Goal: Task Accomplishment & Management: Manage account settings

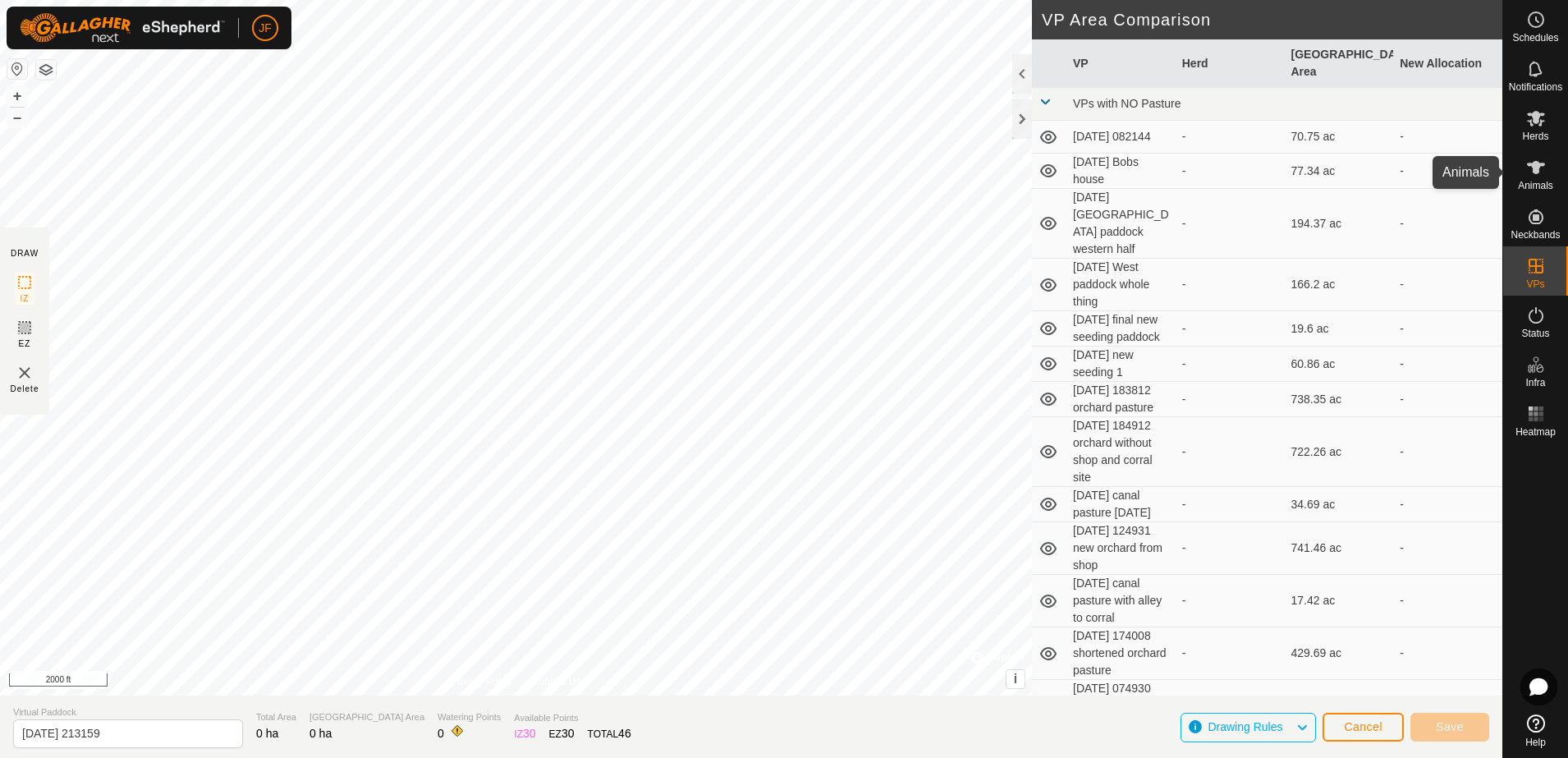
click at [1535, 173] on icon at bounding box center [1536, 167] width 18 height 13
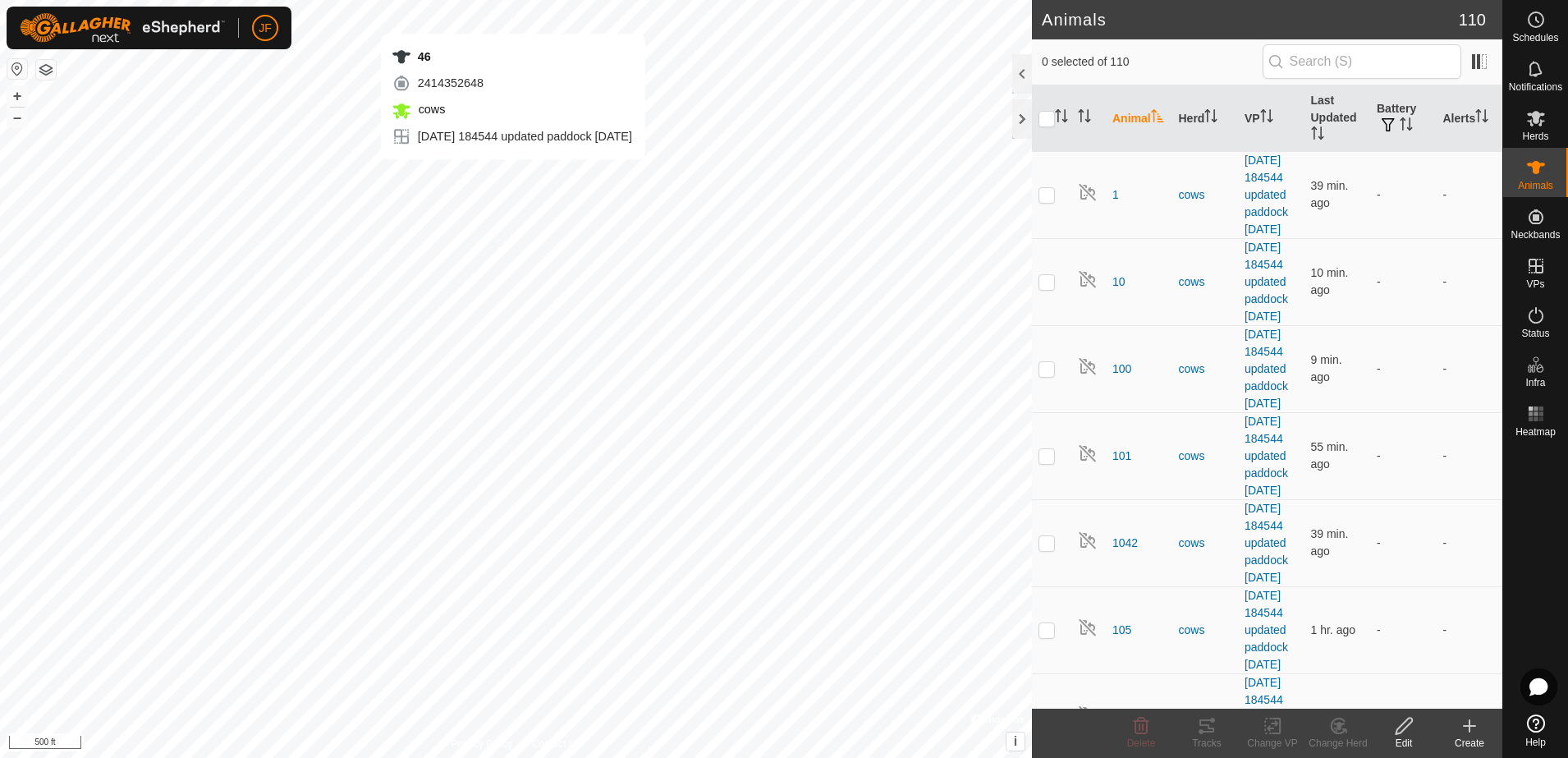
checkbox input "true"
click at [1209, 736] on div "Tracks" at bounding box center [1206, 743] width 66 height 15
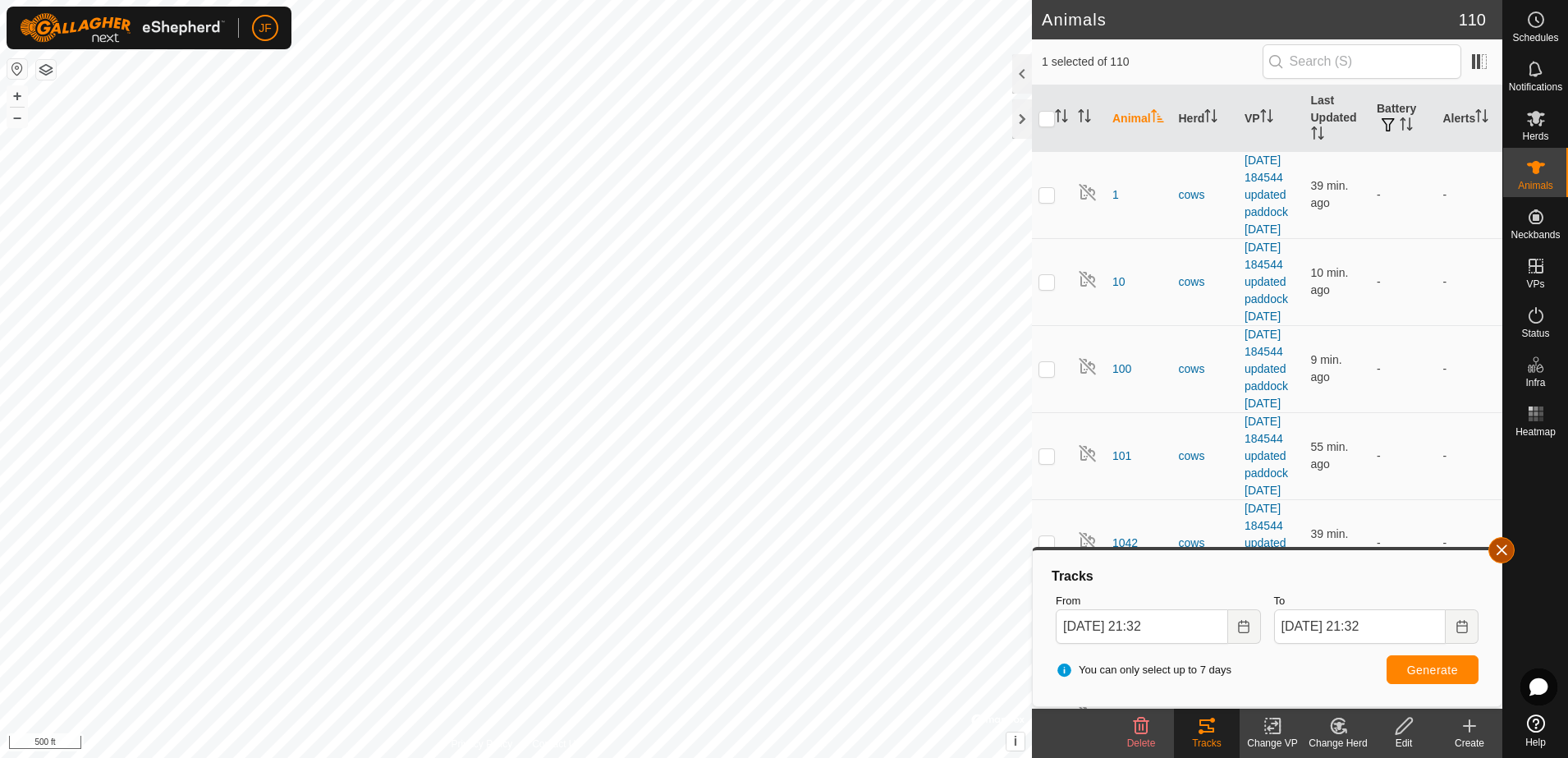
click at [1495, 548] on button "button" at bounding box center [1501, 550] width 26 height 26
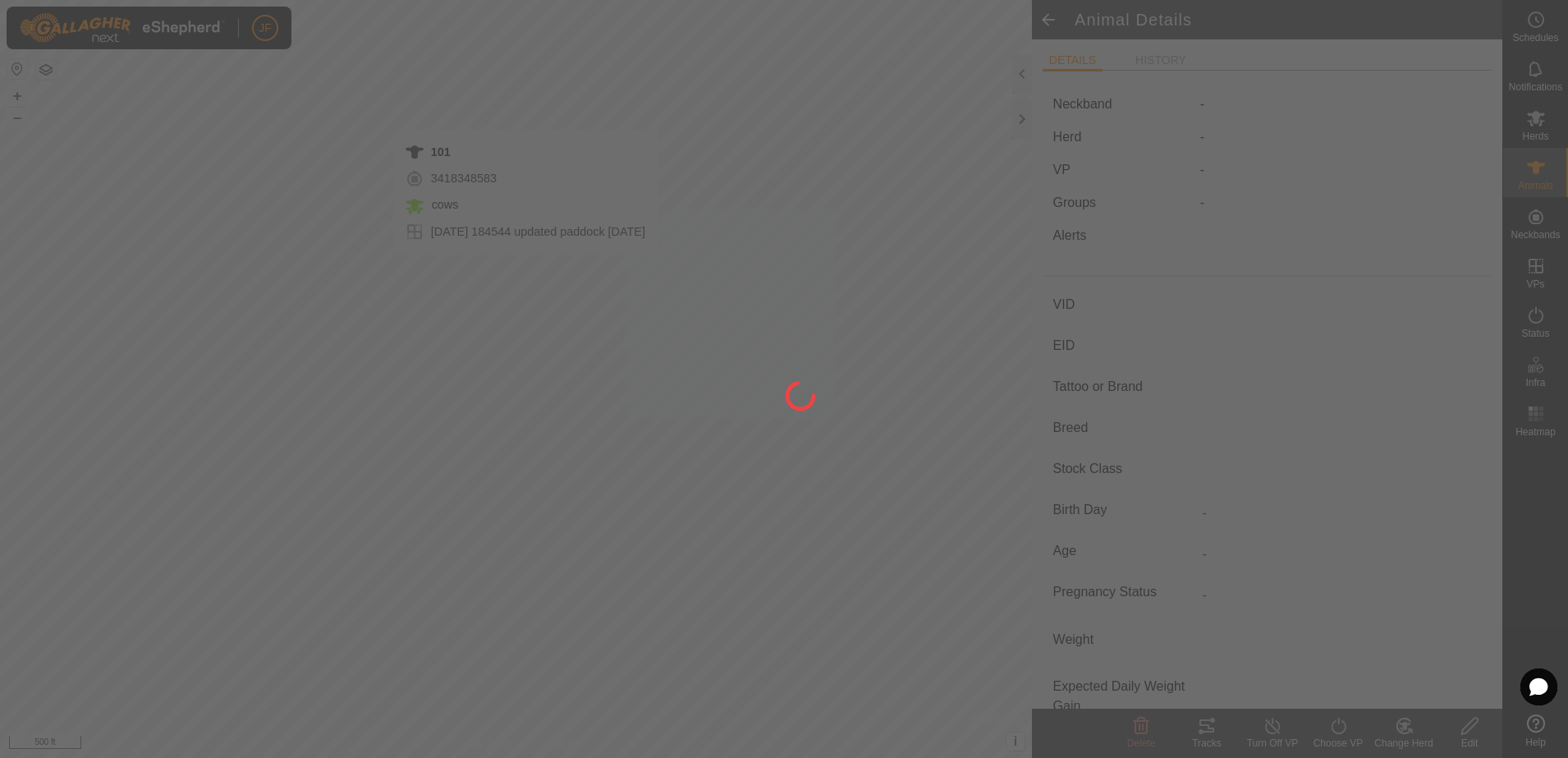
click at [526, 271] on div at bounding box center [784, 379] width 1568 height 758
type input "101"
type input "-"
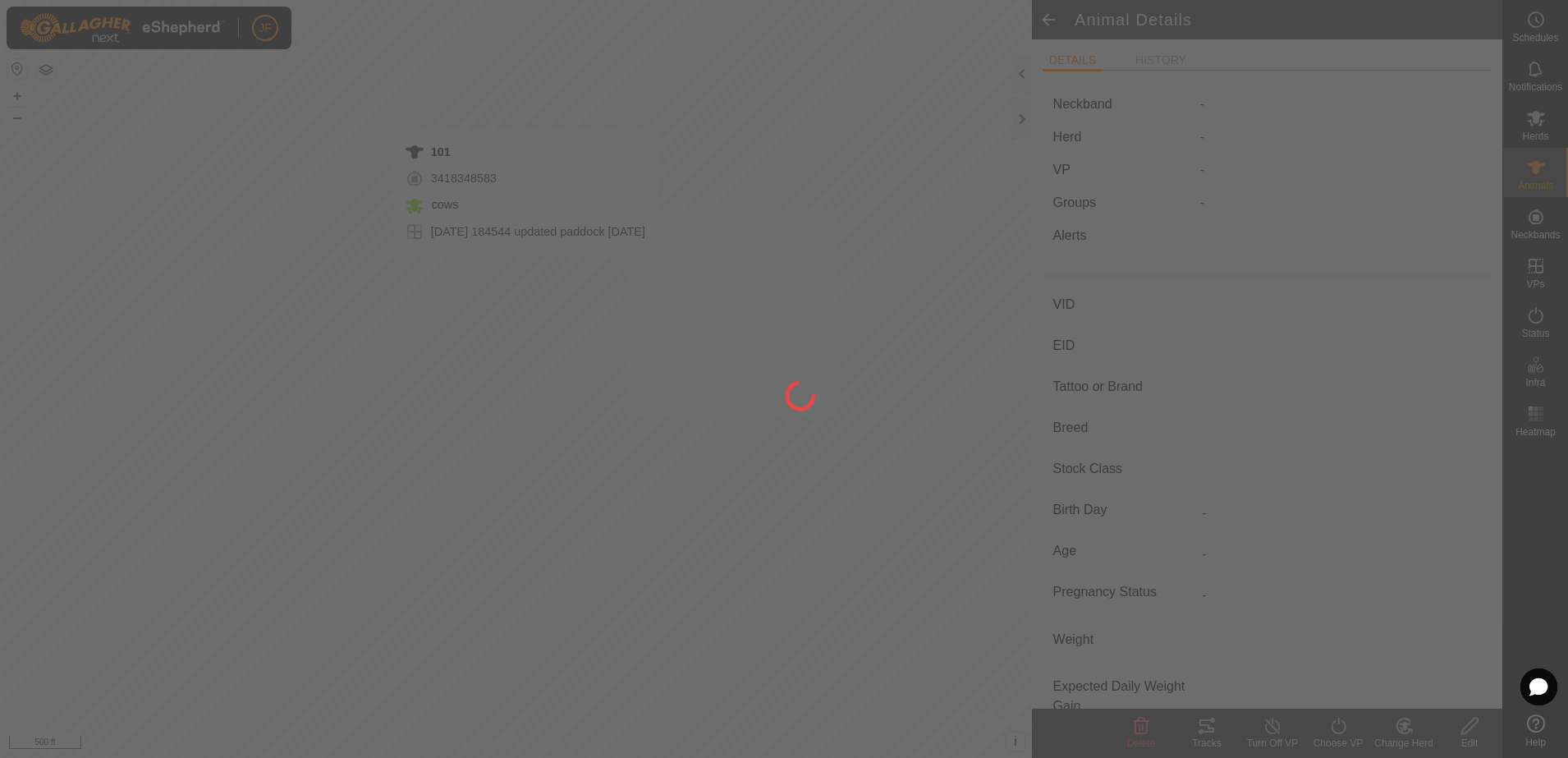
type input "-"
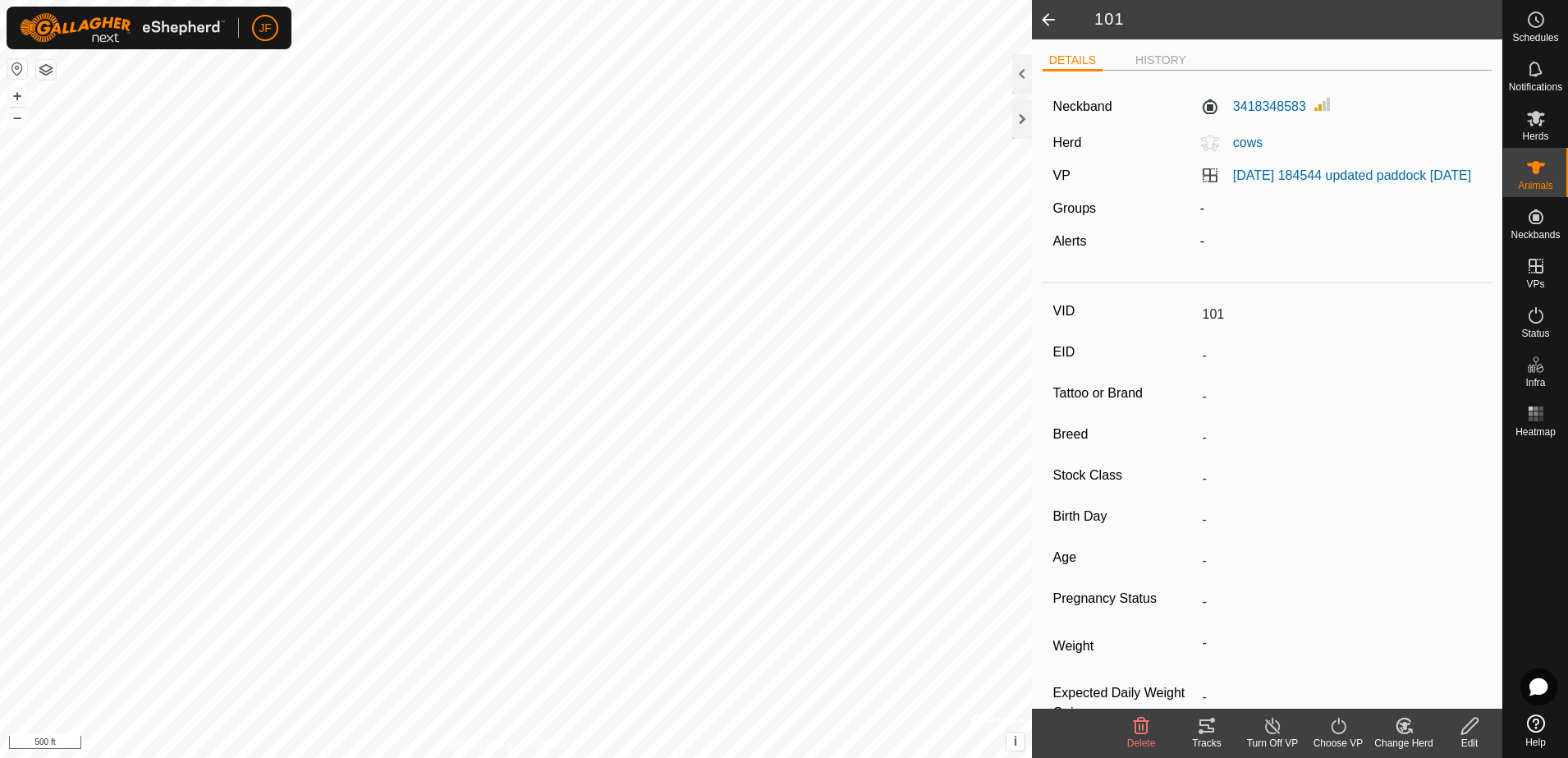
click at [1197, 736] on div "Tracks" at bounding box center [1206, 743] width 66 height 15
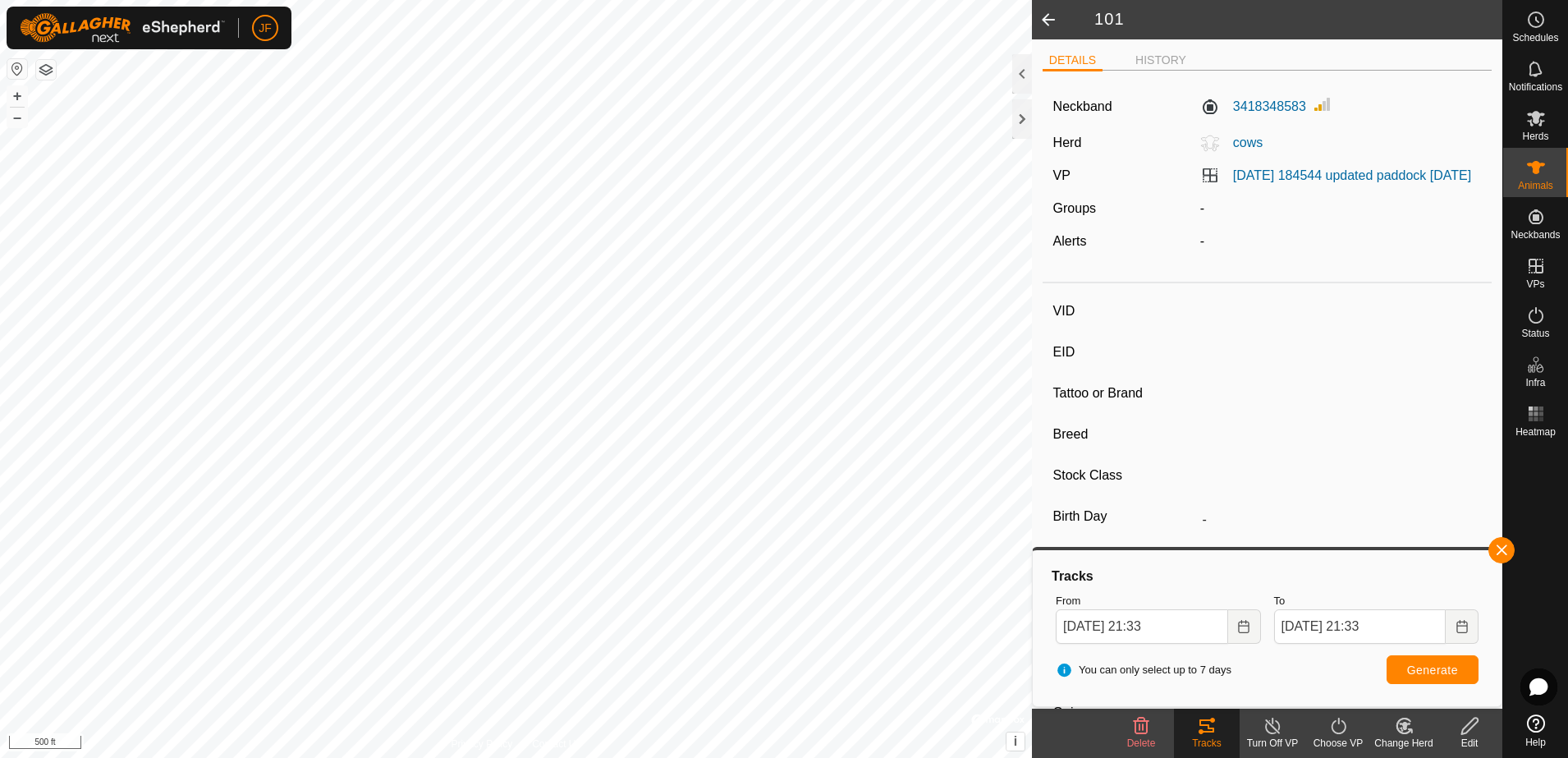
type input "75"
type input "-"
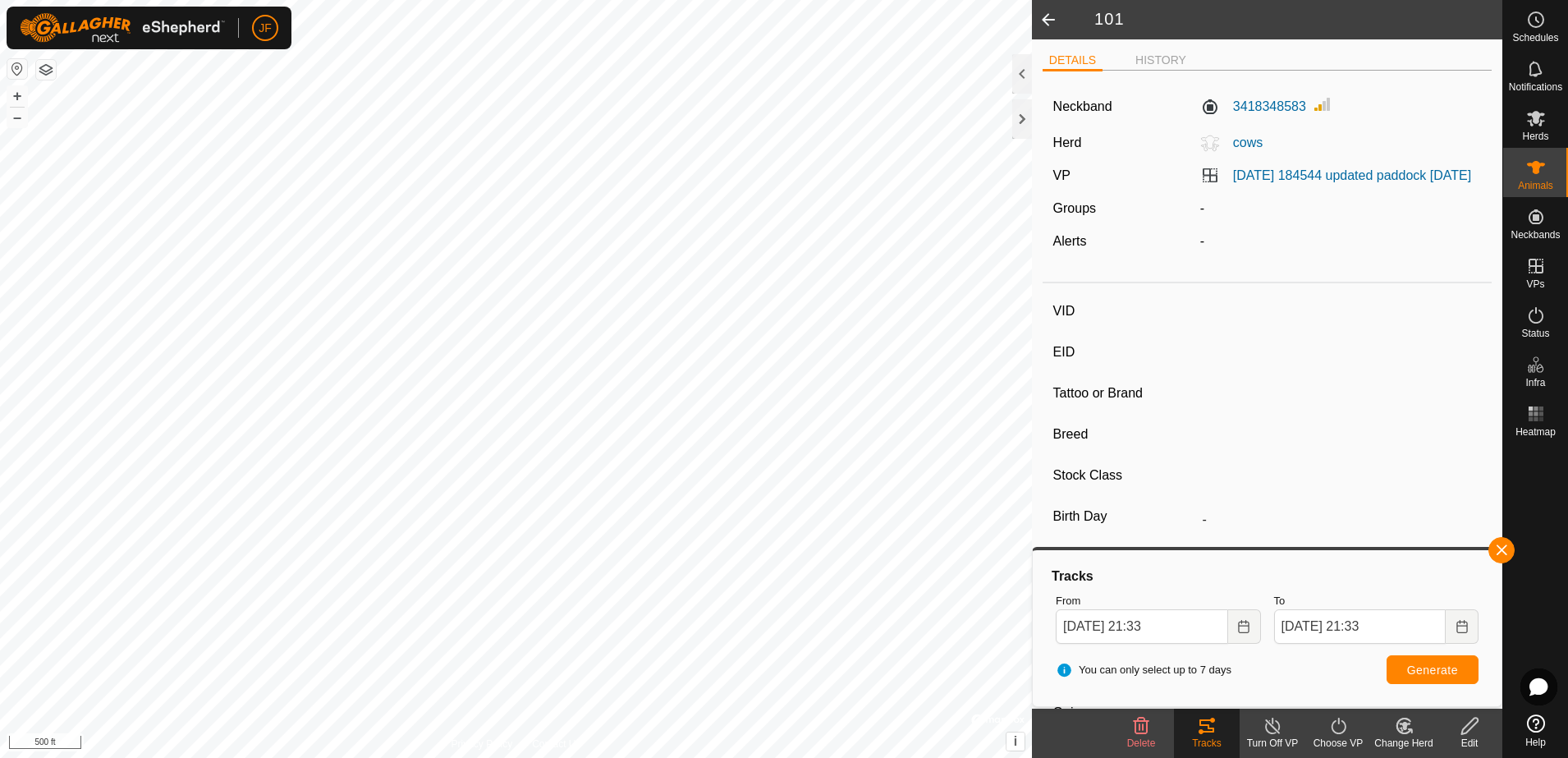
type input "-"
click at [1213, 731] on icon at bounding box center [1206, 726] width 15 height 13
click at [1500, 552] on button "button" at bounding box center [1501, 550] width 26 height 26
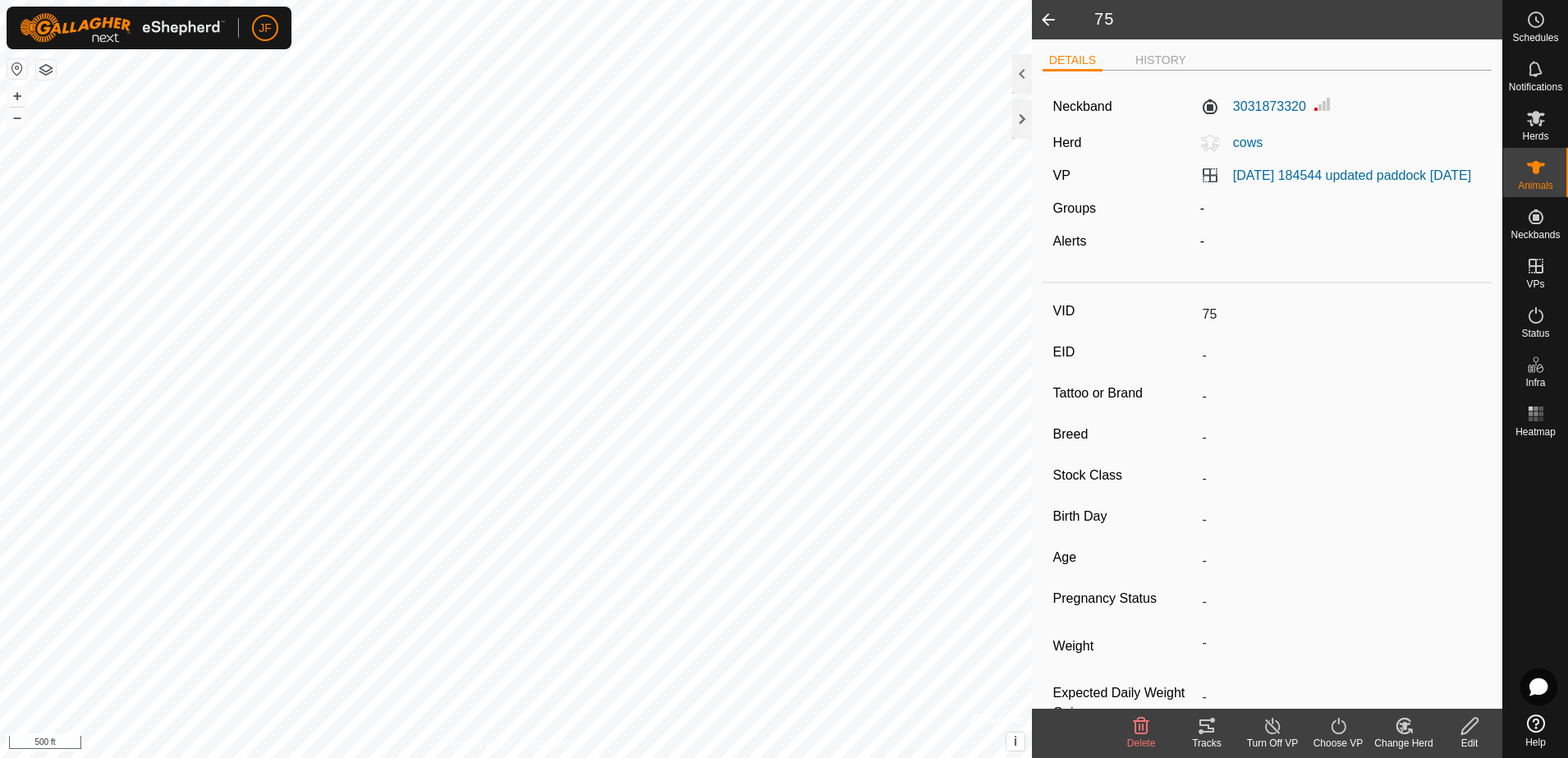
click at [1208, 725] on icon at bounding box center [1206, 726] width 15 height 13
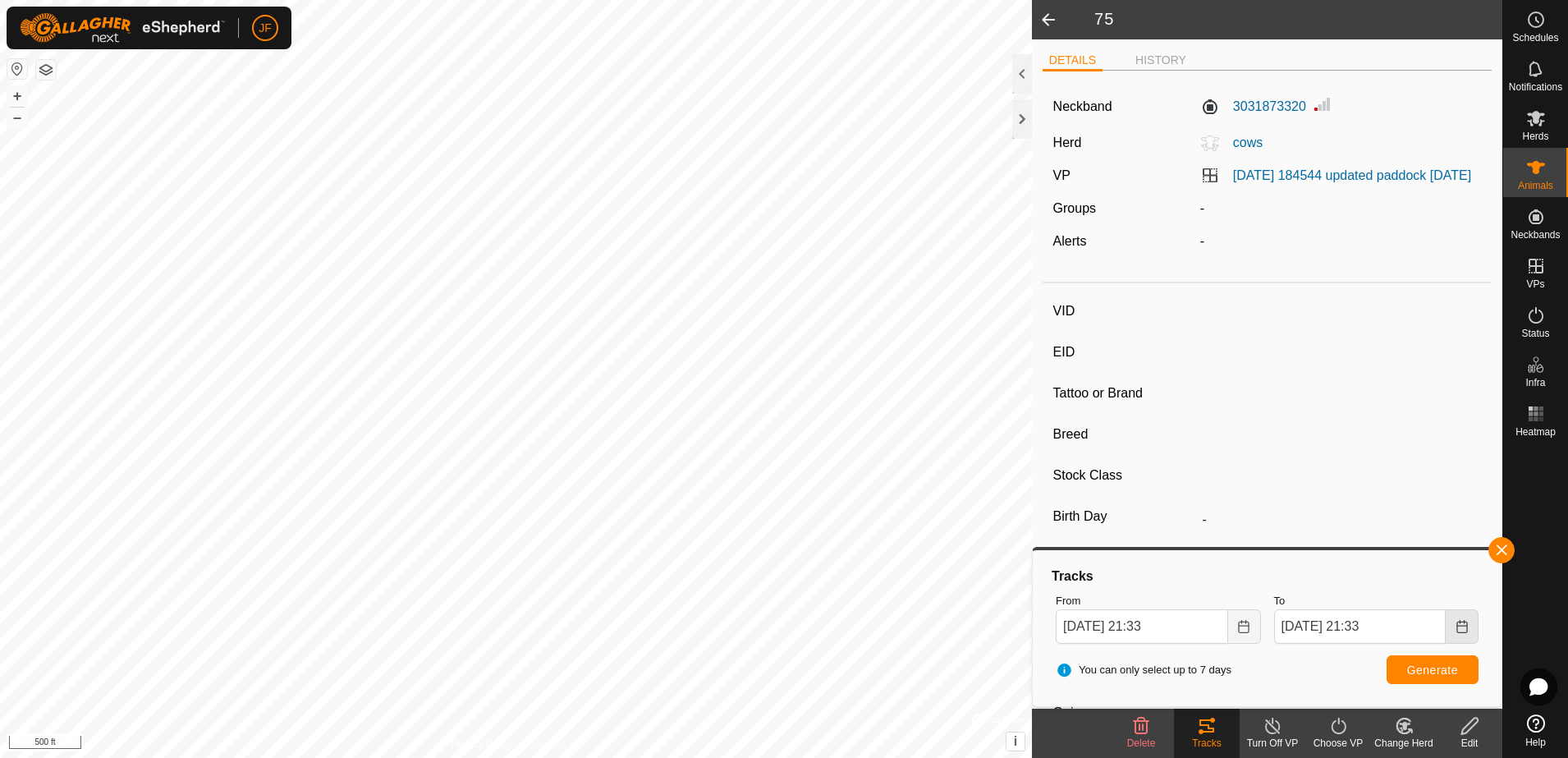
type input "223"
type input "-"
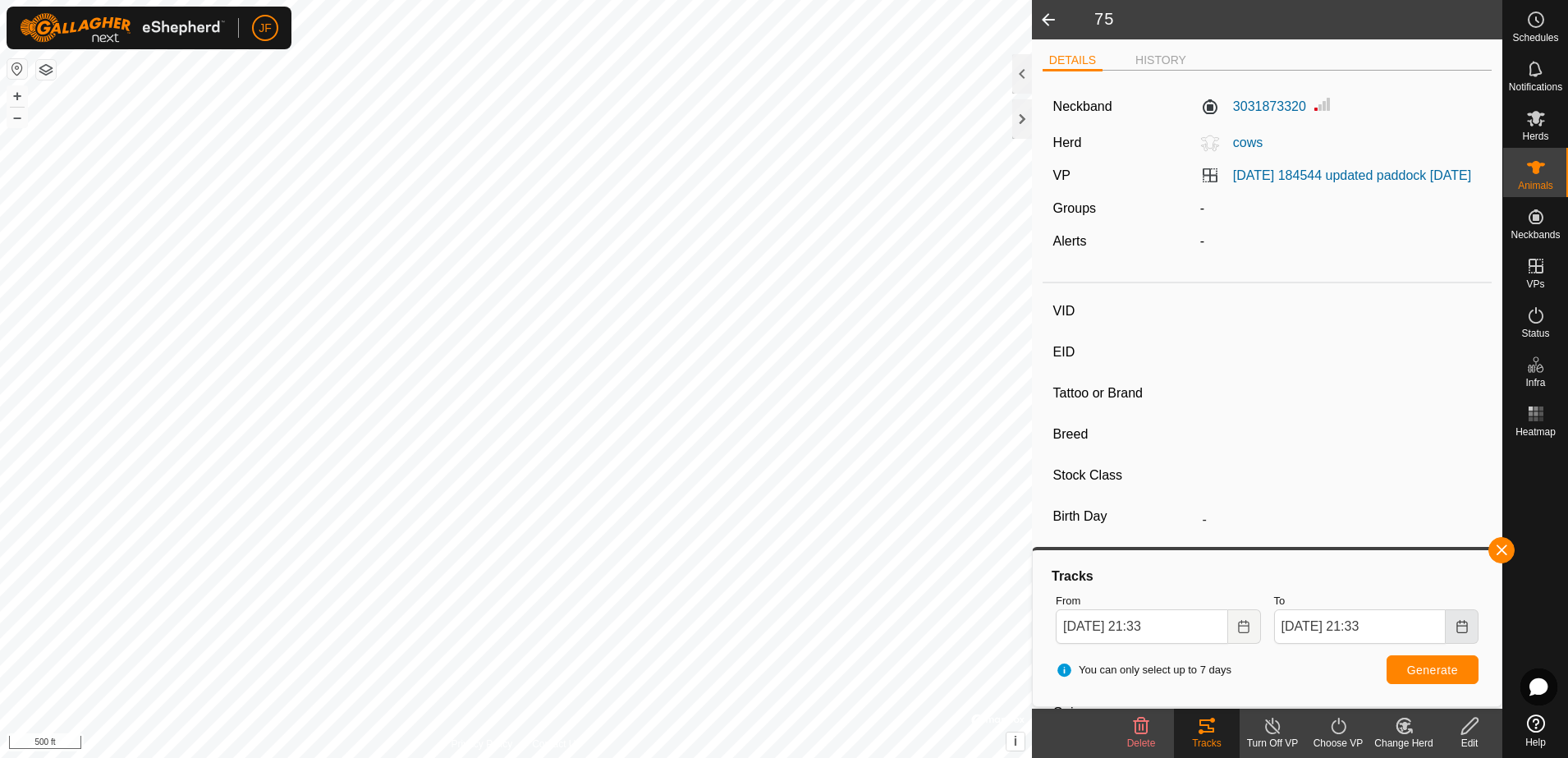
type input "-"
click at [1508, 549] on button "button" at bounding box center [1501, 550] width 26 height 26
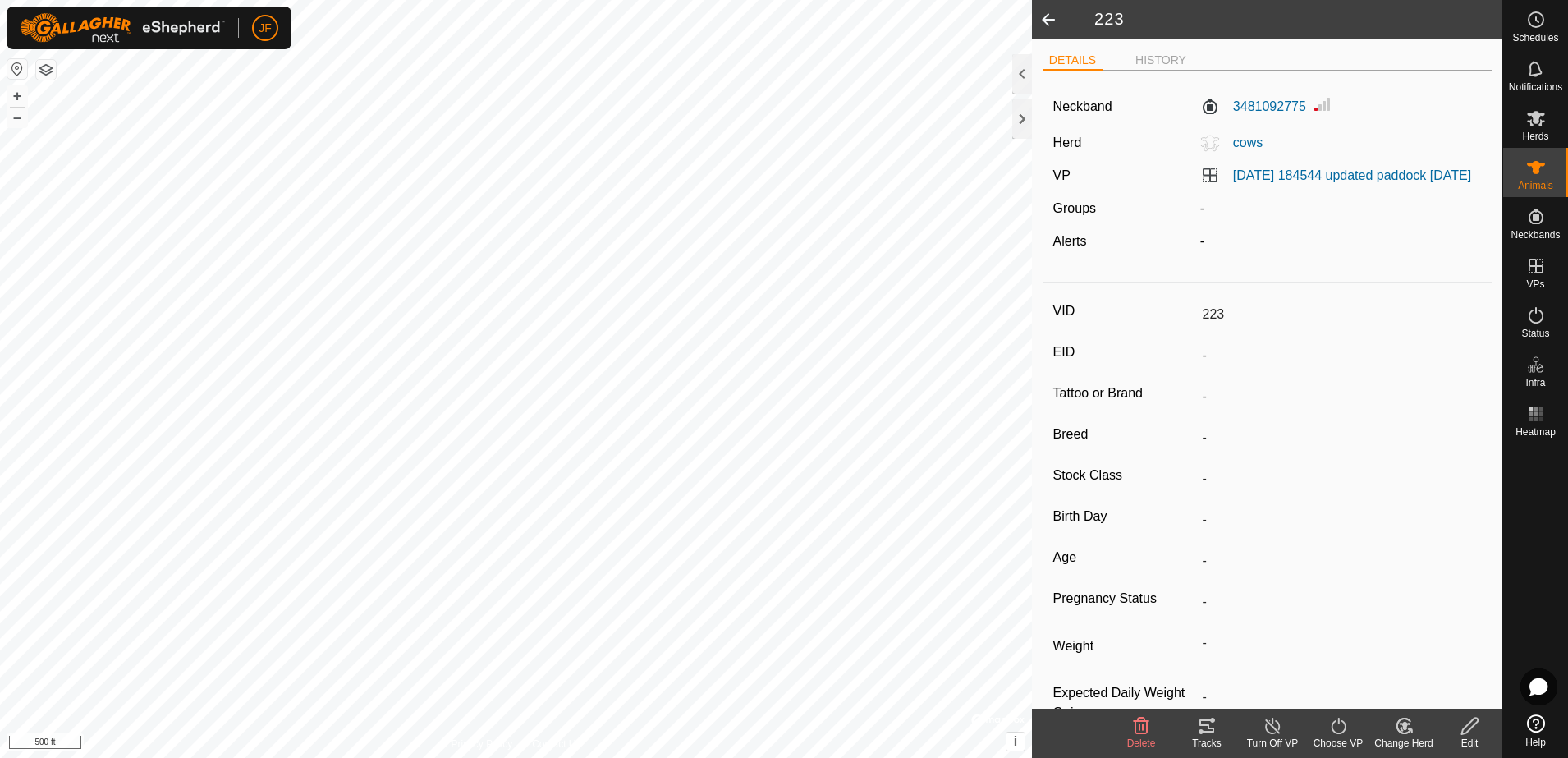
click at [1204, 730] on icon at bounding box center [1206, 726] width 19 height 19
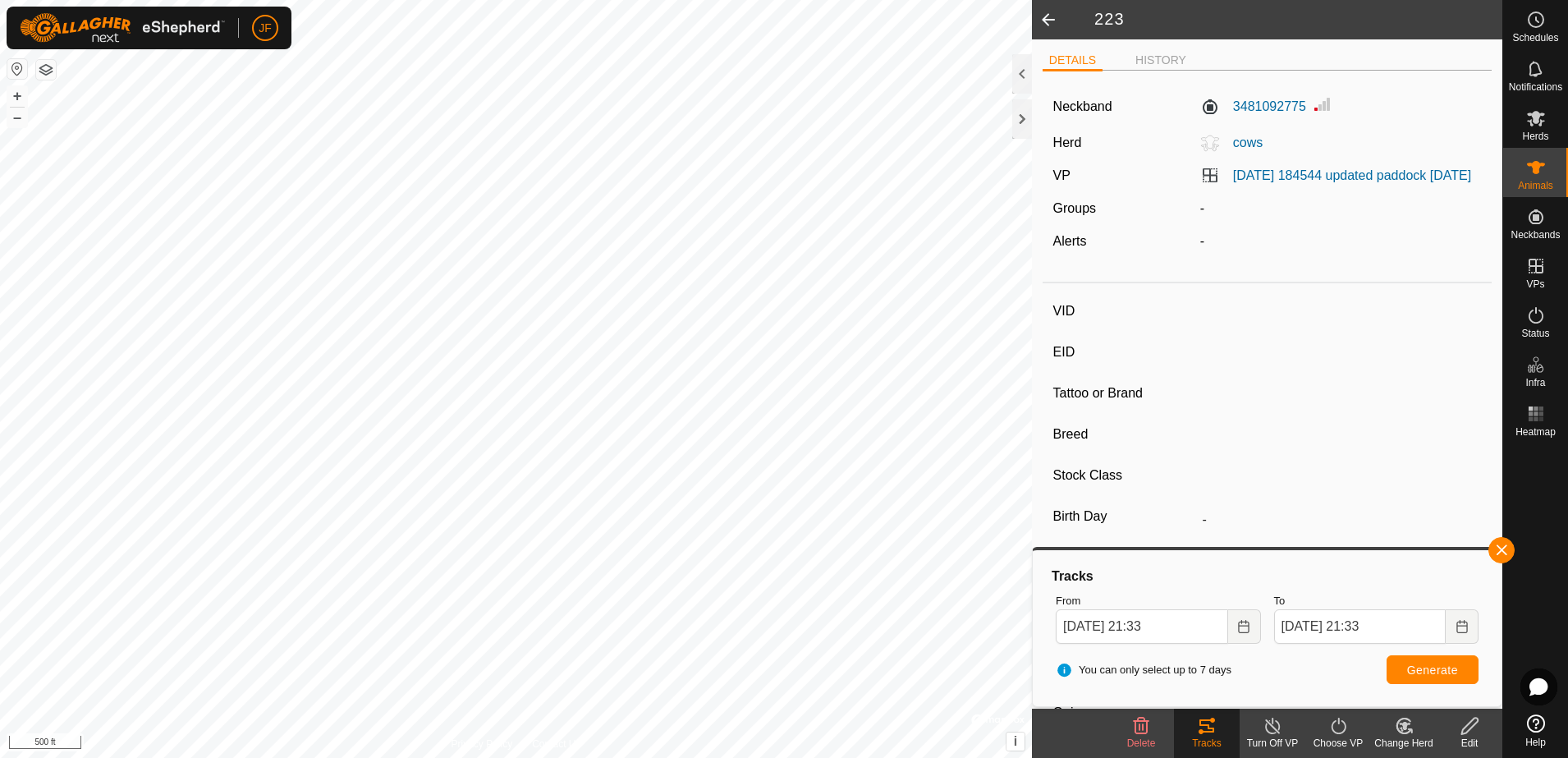
type input "O23"
type input "-"
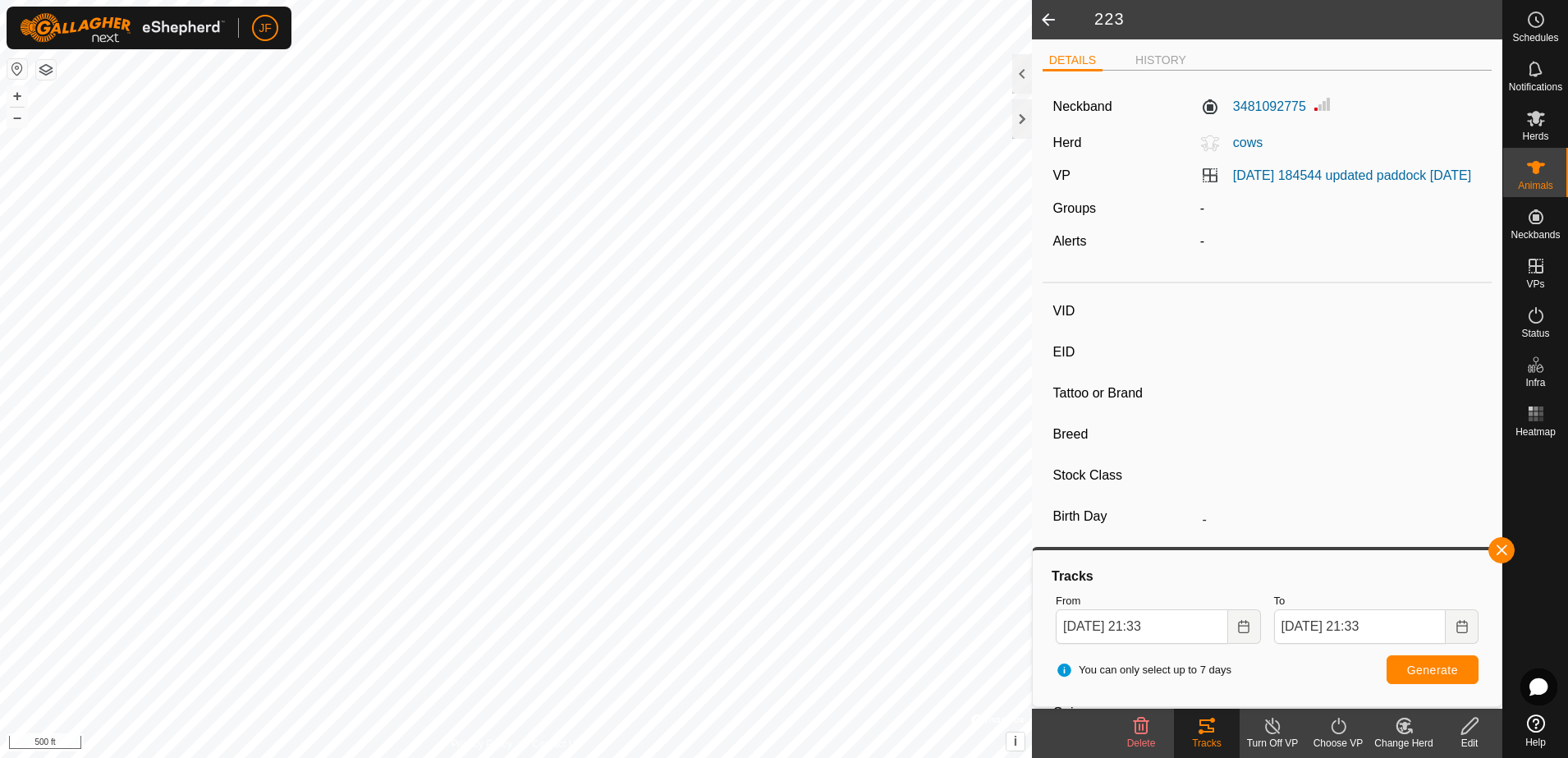
type input "0 kg"
type input "-"
click at [1506, 544] on button "button" at bounding box center [1501, 550] width 26 height 26
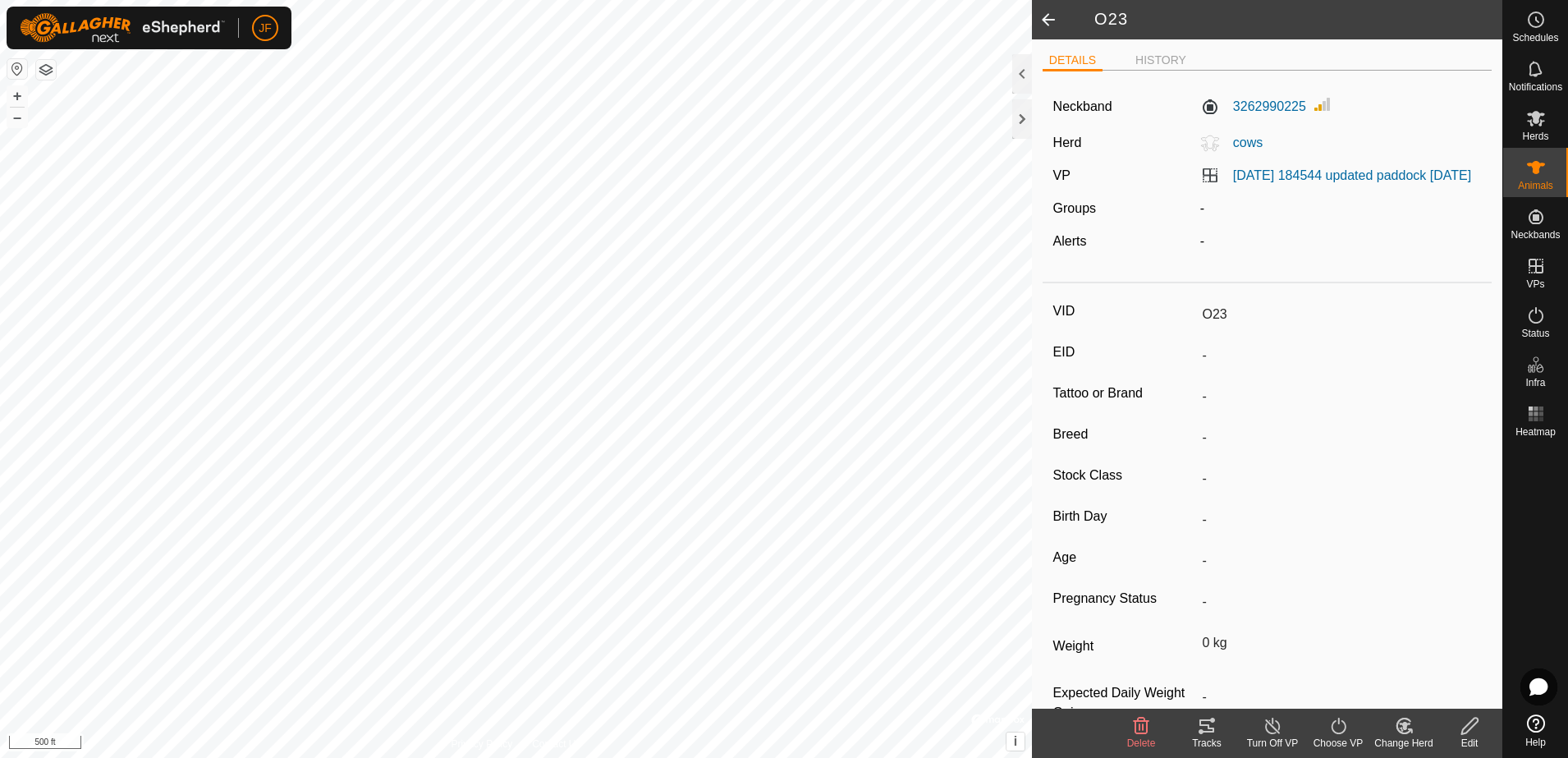
click at [1205, 723] on icon at bounding box center [1206, 726] width 19 height 19
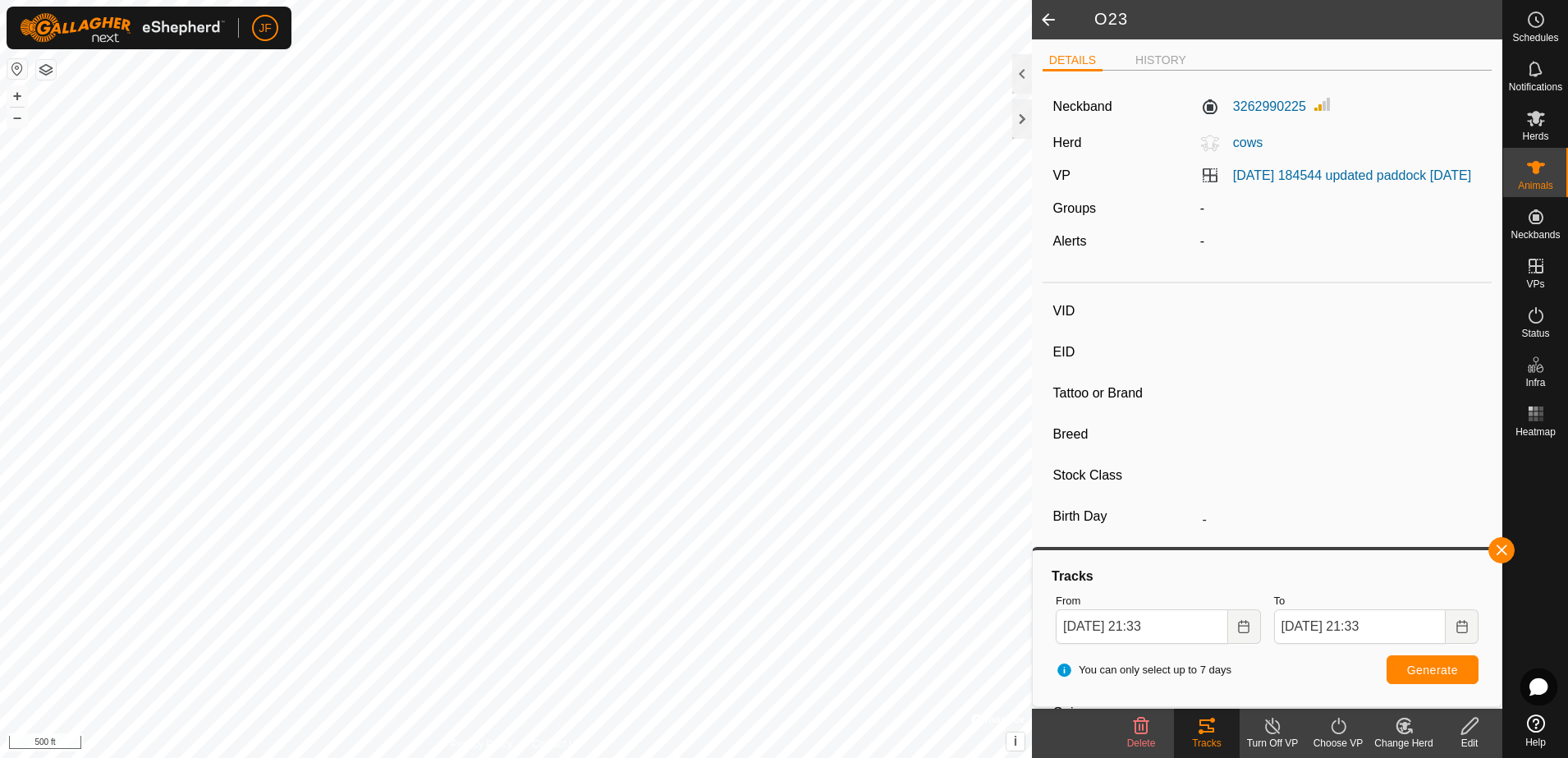
type input "7"
type input "-"
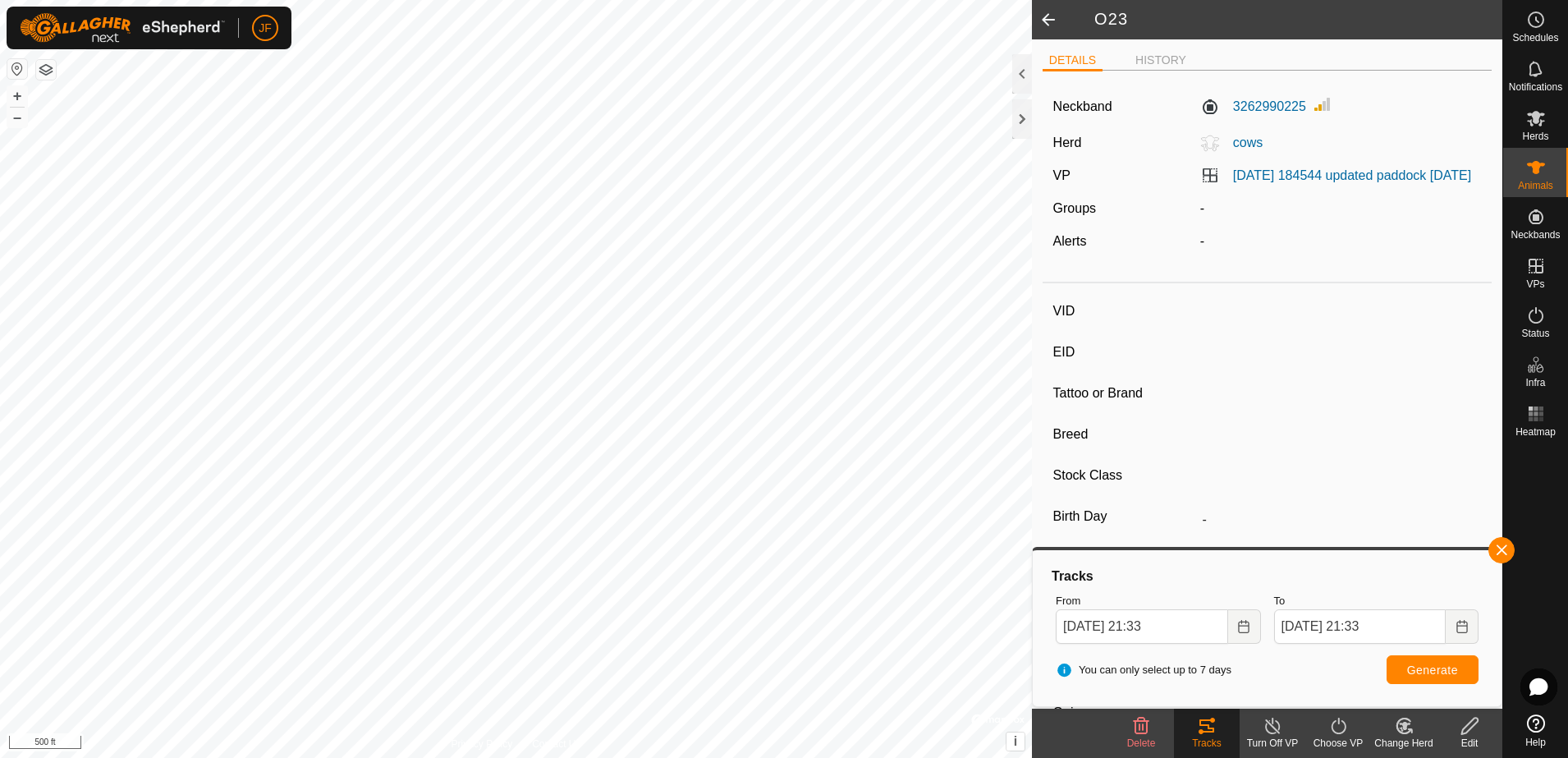
type input "-"
click at [1495, 542] on button "button" at bounding box center [1501, 550] width 26 height 26
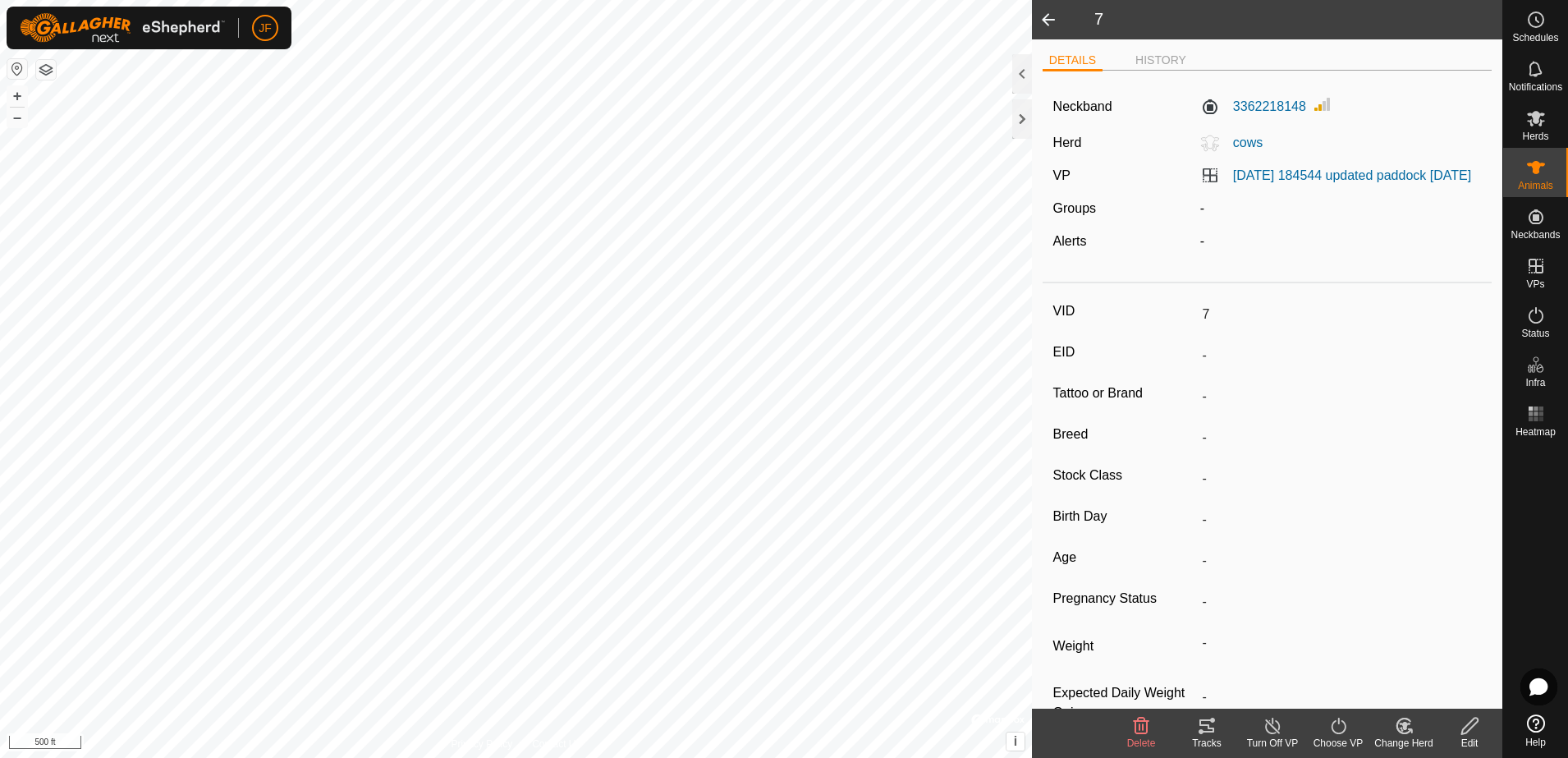
click at [1201, 736] on div "Tracks" at bounding box center [1206, 743] width 66 height 15
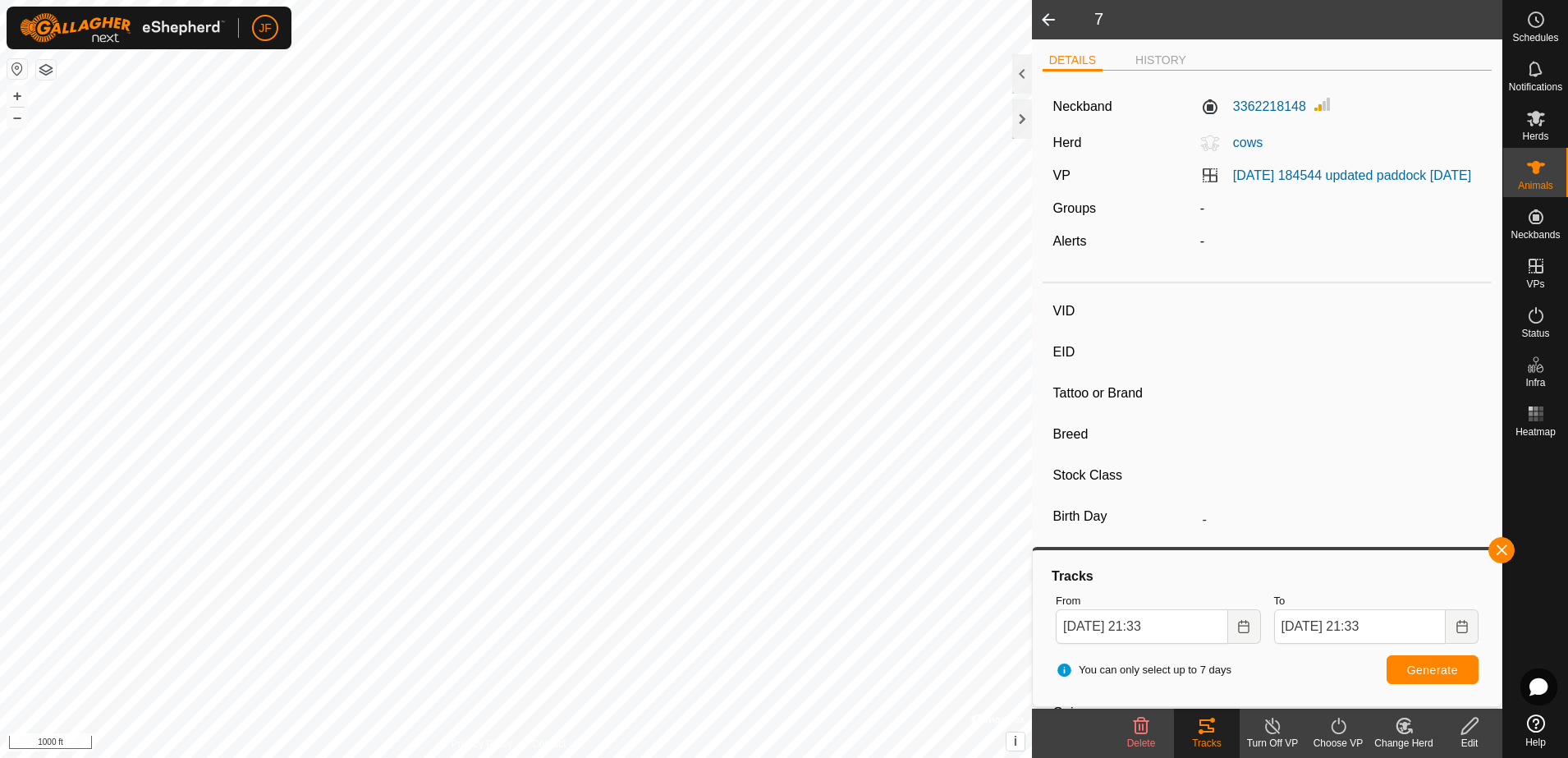
type input "O23"
type input "-"
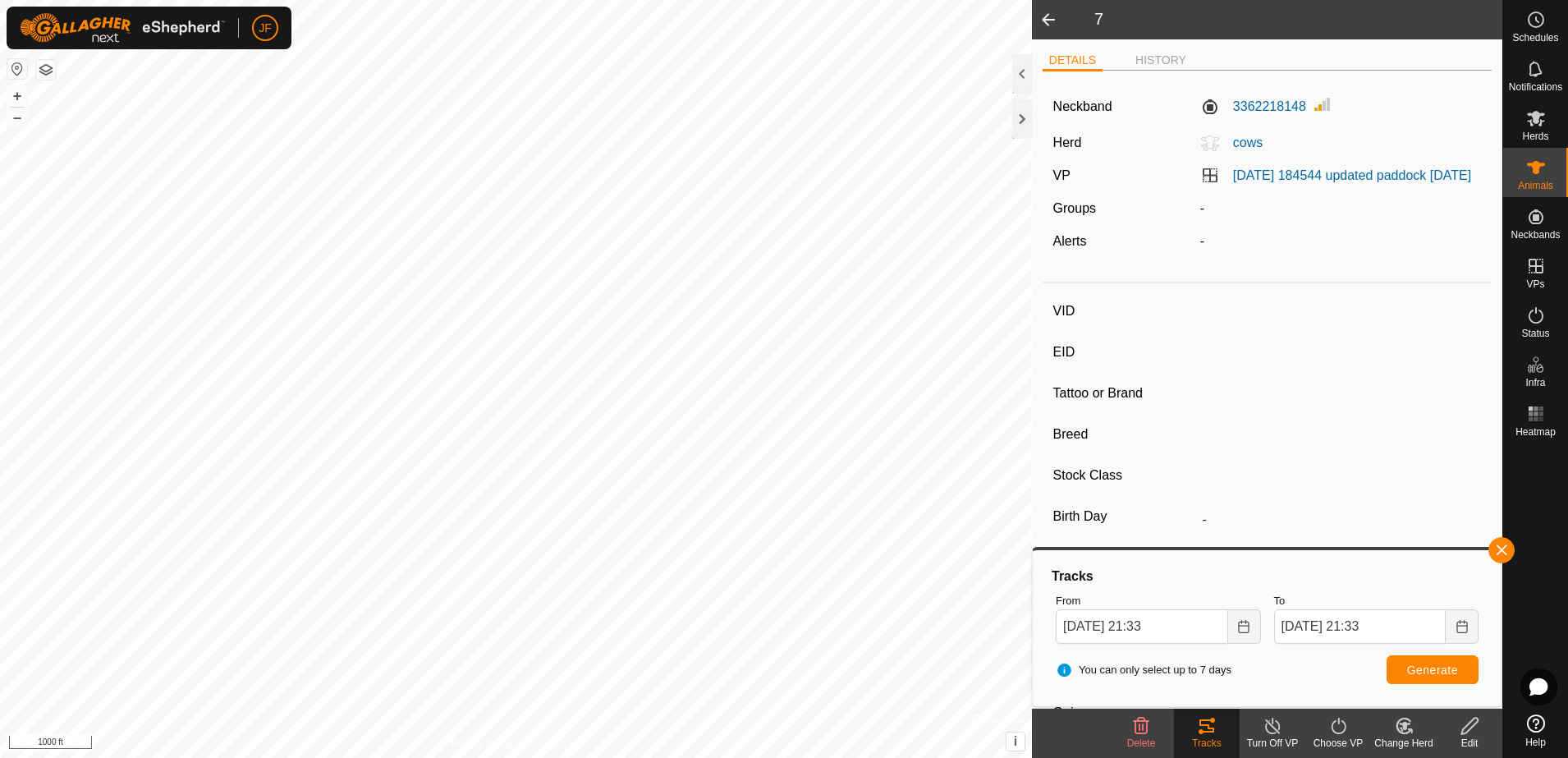
type input "0 kg"
type input "-"
type input "1"
type input "-"
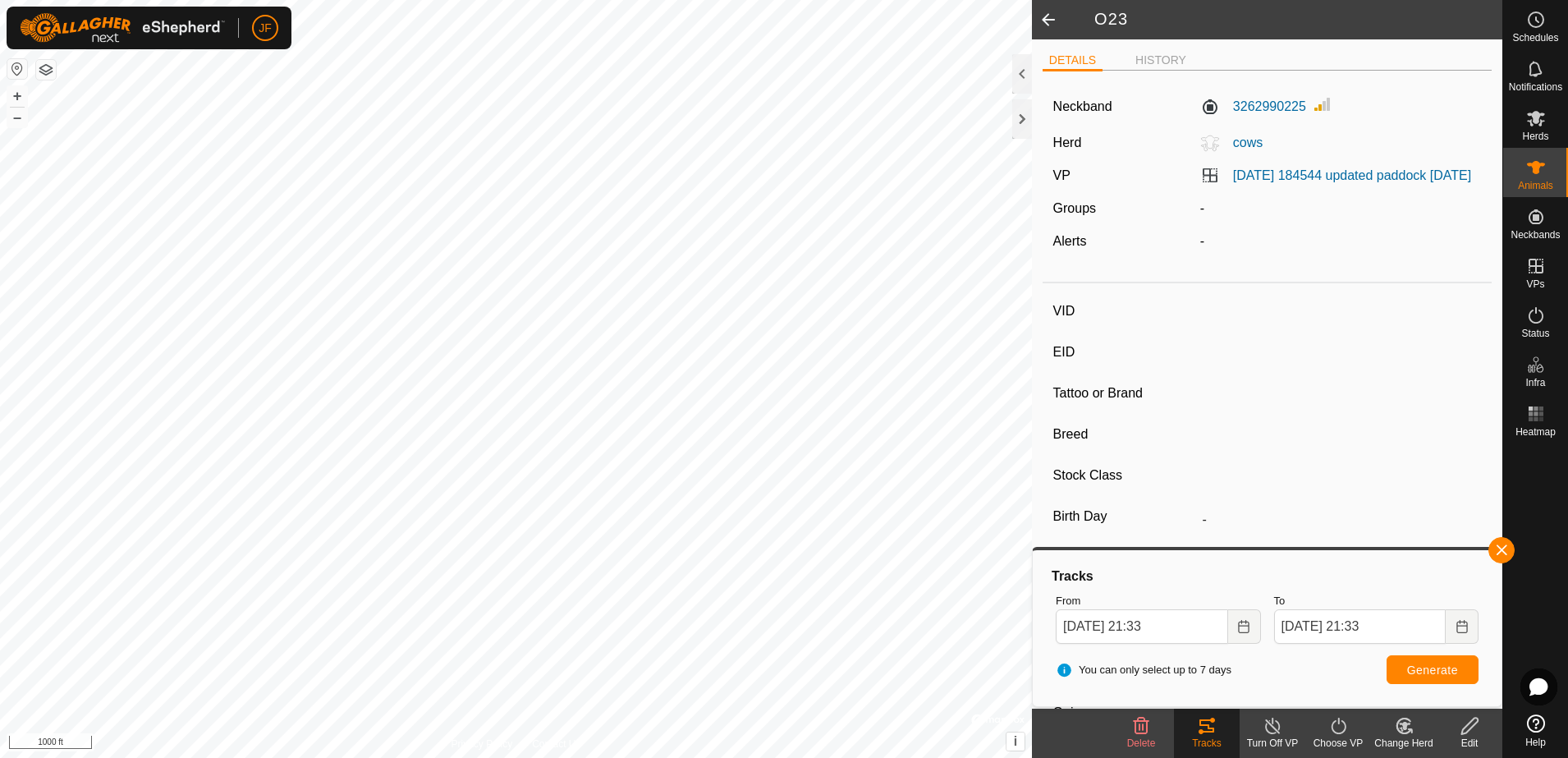
type input "-"
click at [1501, 545] on button "button" at bounding box center [1501, 550] width 26 height 26
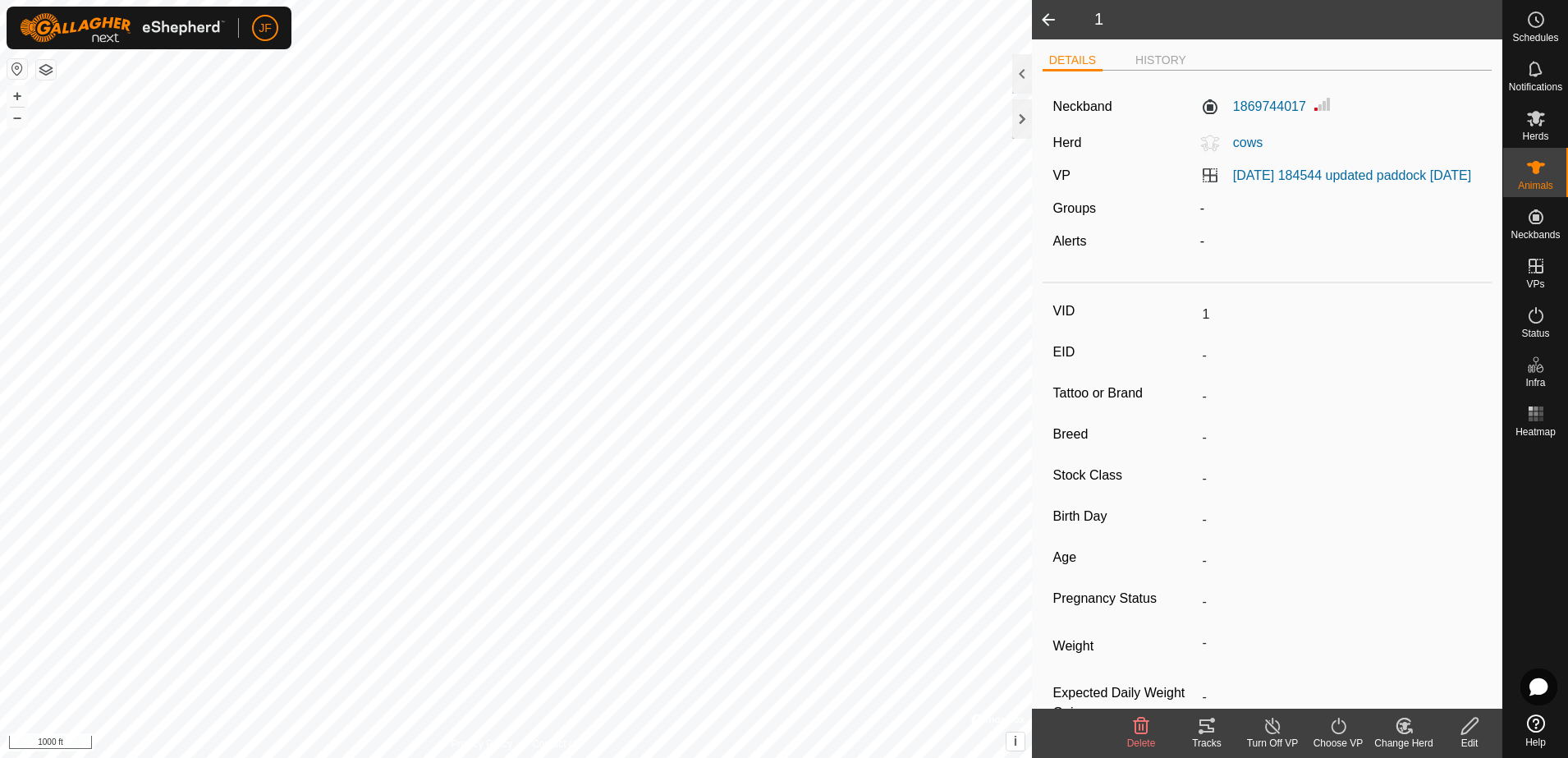
click at [1192, 722] on tracks-svg-icon at bounding box center [1206, 726] width 66 height 19
